Goal: Check status: Check status

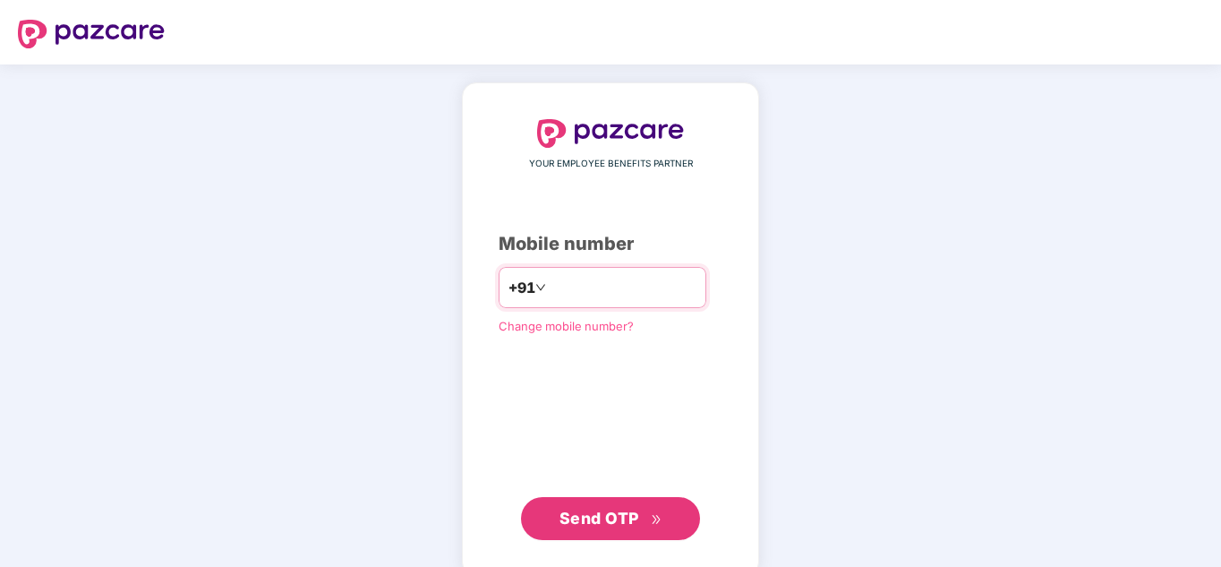
click at [572, 295] on input "number" at bounding box center [623, 287] width 147 height 29
type input "**********"
click at [593, 511] on span "Send OTP" at bounding box center [600, 517] width 80 height 19
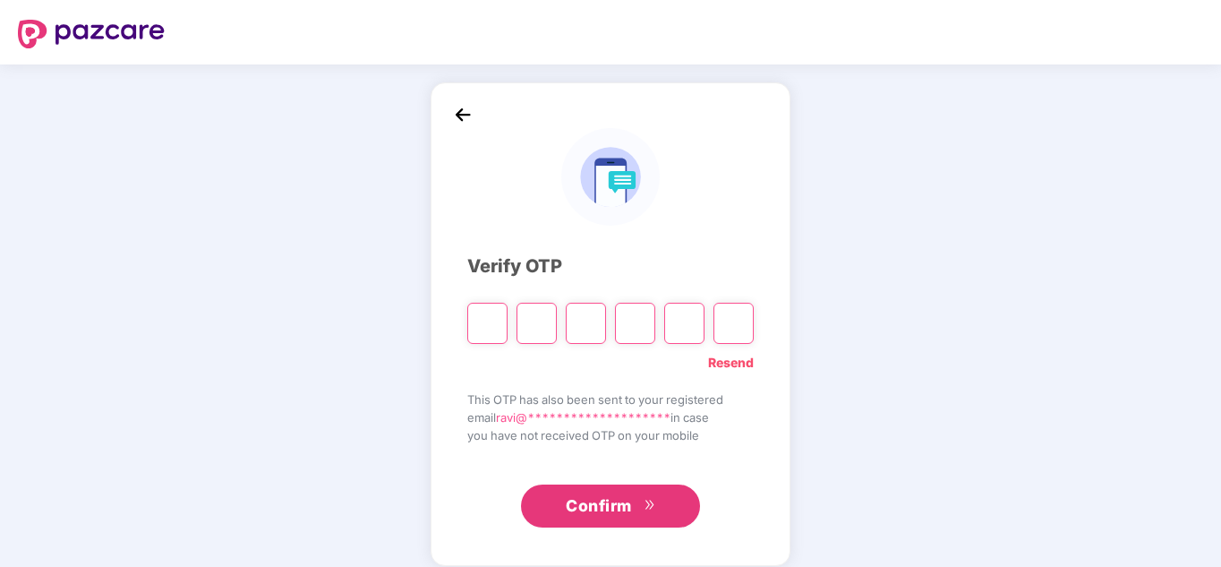
type input "*"
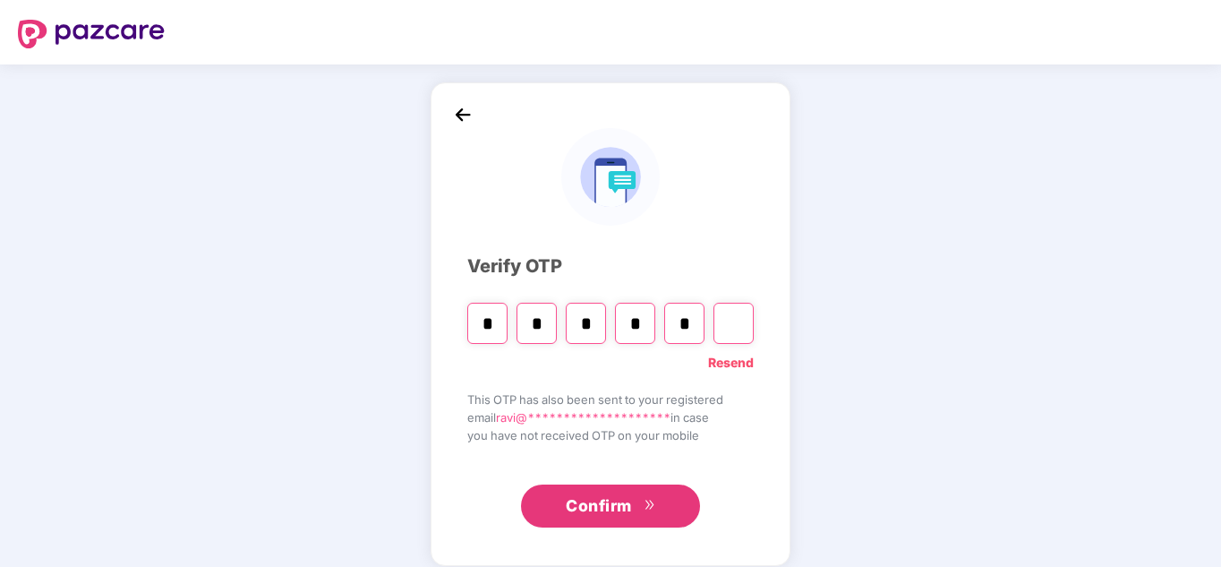
type input "*"
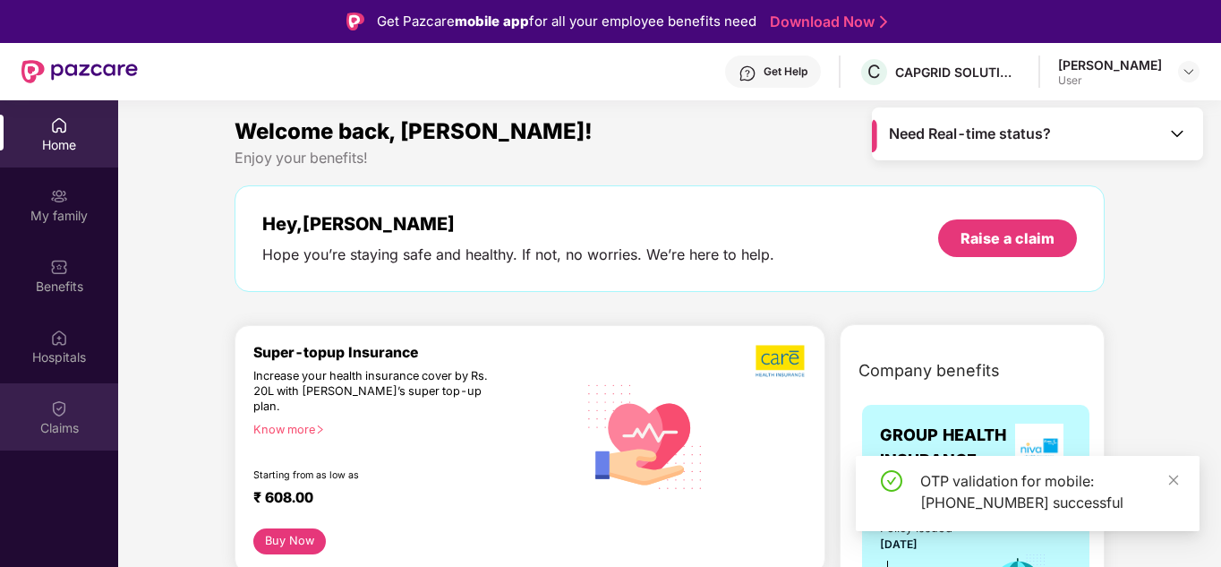
click at [24, 420] on div "Claims" at bounding box center [59, 428] width 118 height 18
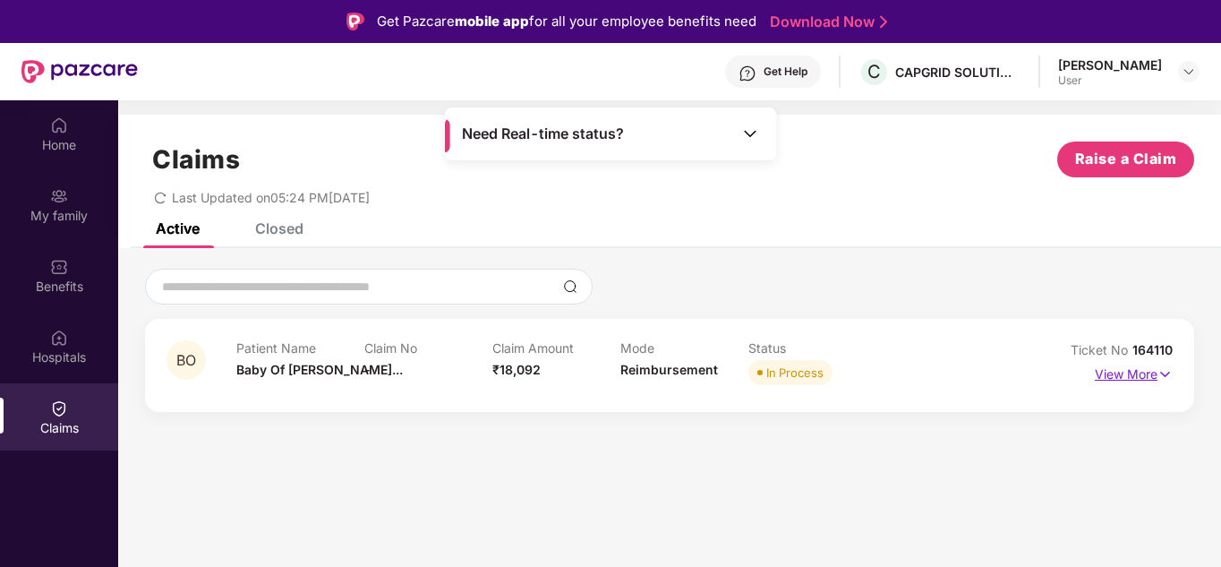
click at [1124, 368] on p "View More" at bounding box center [1134, 372] width 78 height 24
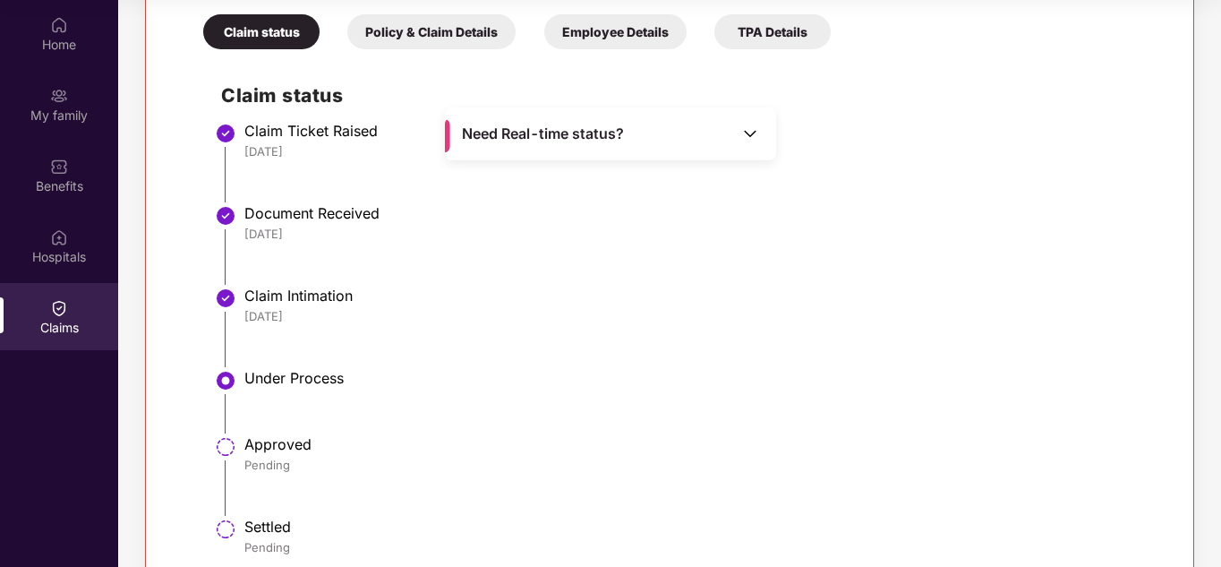
scroll to position [439, 0]
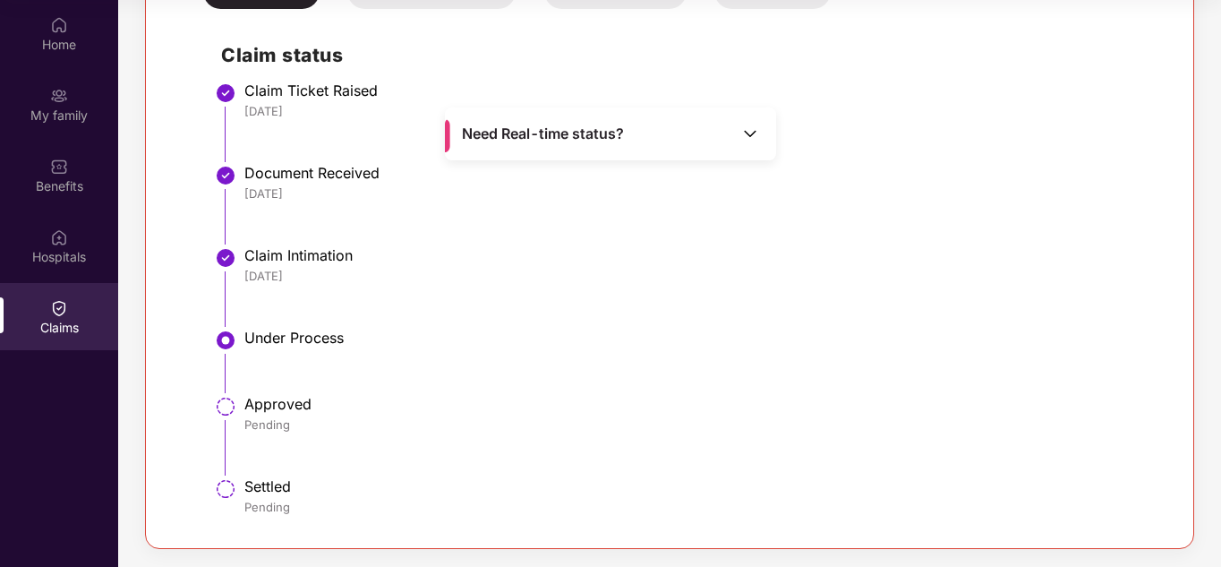
click at [226, 411] on img at bounding box center [225, 406] width 21 height 21
click at [38, 420] on div "Home My family Benefits Hospitals Claims" at bounding box center [59, 283] width 118 height 567
